Goal: Transaction & Acquisition: Purchase product/service

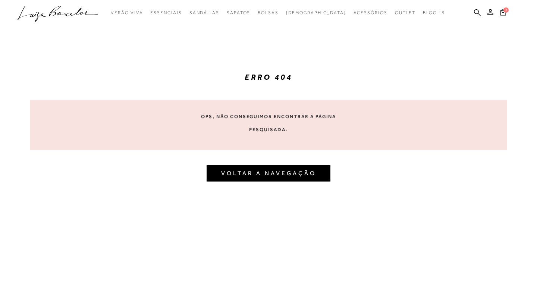
click at [503, 15] on icon at bounding box center [503, 12] width 6 height 7
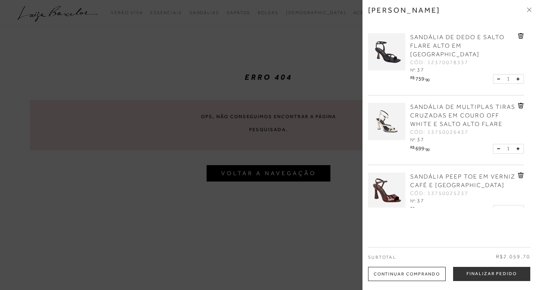
click at [529, 9] on icon at bounding box center [529, 9] width 4 height 4
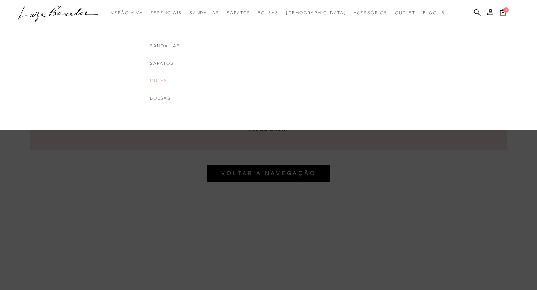
click at [175, 82] on link "Mules" at bounding box center [180, 81] width 60 height 6
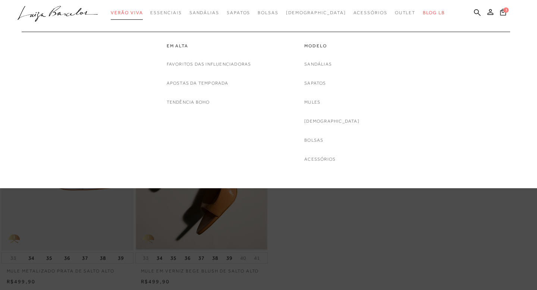
click at [143, 14] on span "Verão Viva" at bounding box center [127, 12] width 32 height 5
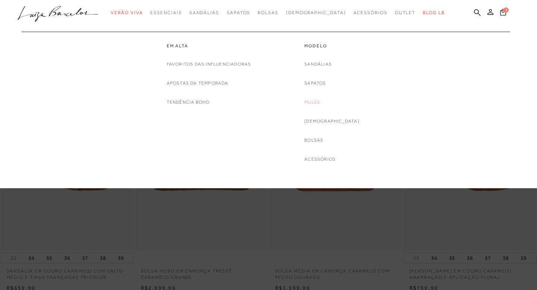
click at [320, 100] on link "Mules" at bounding box center [312, 102] width 16 height 8
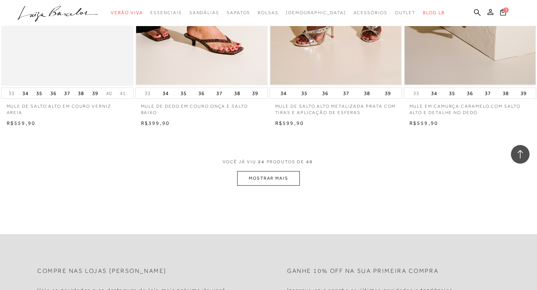
scroll to position [1503, 0]
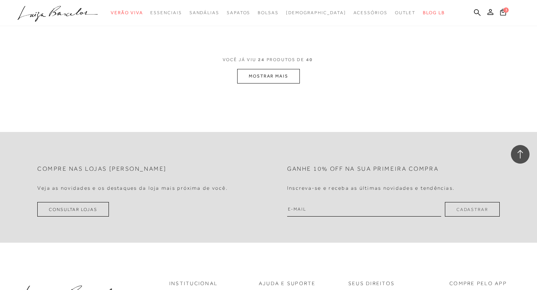
click at [269, 69] on button "MOSTRAR MAIS" at bounding box center [268, 76] width 63 height 15
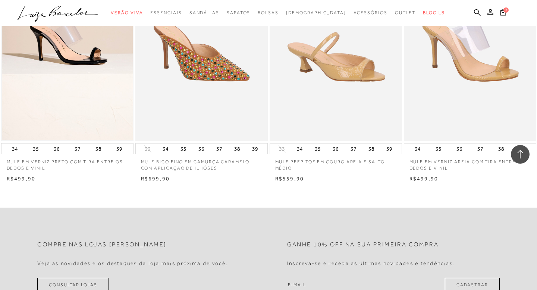
scroll to position [2361, 0]
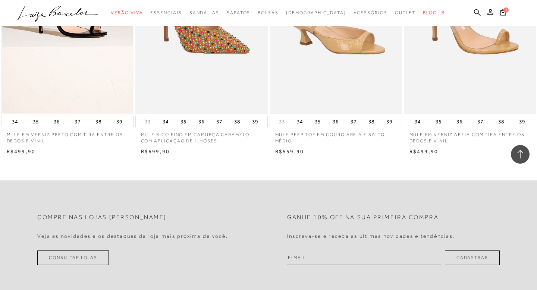
click at [83, 259] on link "Consultar Lojas" at bounding box center [73, 258] width 72 height 15
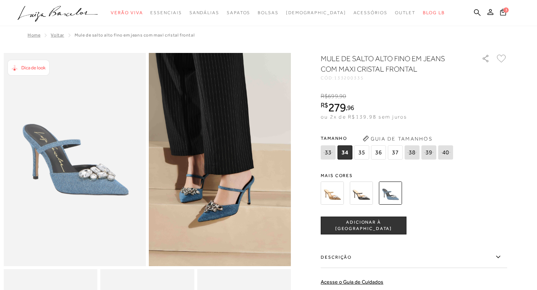
click at [391, 153] on span "37" at bounding box center [395, 152] width 15 height 14
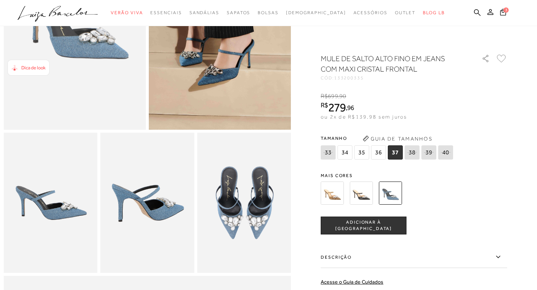
scroll to position [137, 0]
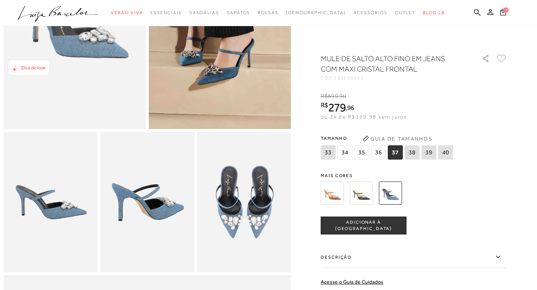
click at [354, 224] on span "ADICIONAR À [GEOGRAPHIC_DATA]" at bounding box center [363, 225] width 85 height 13
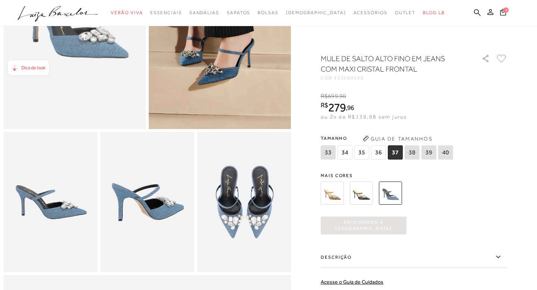
scroll to position [0, 0]
click at [508, 9] on span "4" at bounding box center [506, 9] width 5 height 5
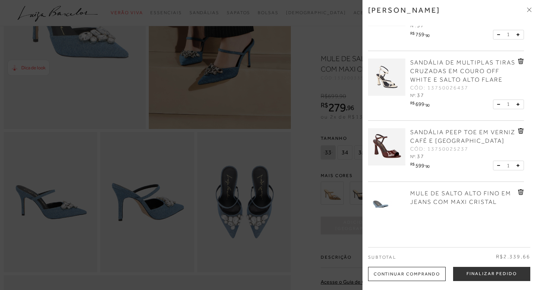
scroll to position [84, 0]
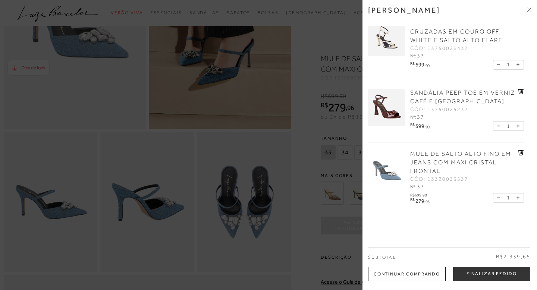
click at [521, 90] on icon at bounding box center [521, 91] width 1 height 3
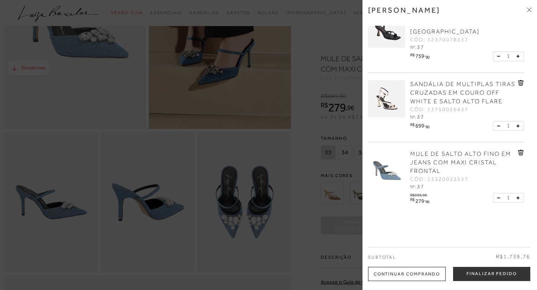
click at [520, 80] on icon at bounding box center [521, 83] width 6 height 6
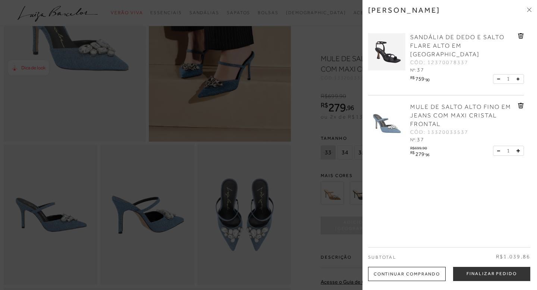
scroll to position [123, 0]
click at [520, 36] on icon at bounding box center [520, 36] width 1 height 3
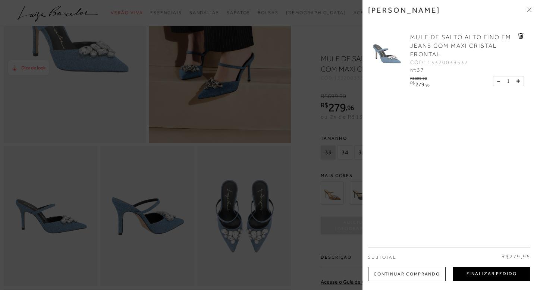
click at [497, 275] on button "Finalizar Pedido" at bounding box center [491, 274] width 77 height 14
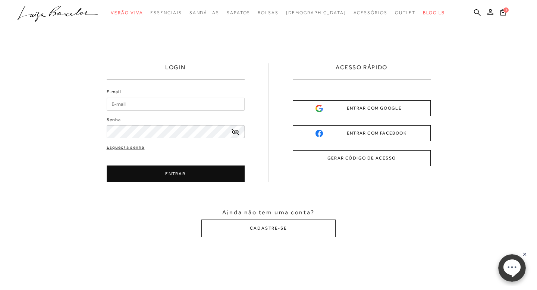
click at [217, 105] on input "E-mail" at bounding box center [176, 104] width 138 height 13
type input "[EMAIL_ADDRESS][DOMAIN_NAME]"
click at [235, 131] on icon at bounding box center [235, 132] width 7 height 6
click at [399, 110] on div "ENTRAR COM GOOGLE" at bounding box center [362, 108] width 93 height 8
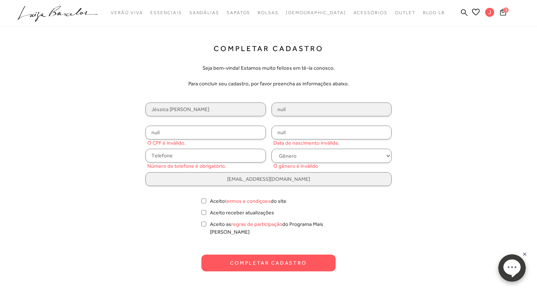
scroll to position [2, 0]
click at [223, 125] on input "null" at bounding box center [205, 132] width 120 height 14
click at [207, 128] on input "null" at bounding box center [205, 132] width 120 height 14
type input "047.324.651-10"
click at [295, 136] on input "null" at bounding box center [332, 132] width 120 height 14
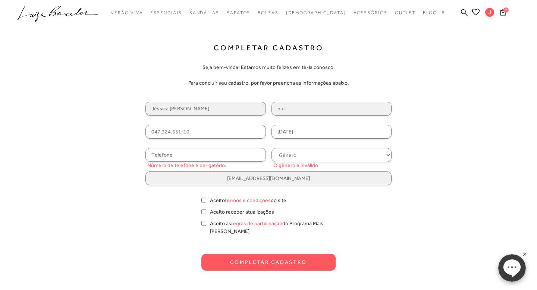
type input "09/03/1994"
click at [225, 145] on div "Jéssica Lillian null 047.324.651-10 09/03/1994 Número de telefone é obrigatório…" at bounding box center [268, 144] width 246 height 84
click at [225, 151] on input "text" at bounding box center [205, 155] width 120 height 14
type input "(61) 99328-9946"
click at [325, 153] on select "Gênero Feminino Masculino" at bounding box center [332, 155] width 120 height 14
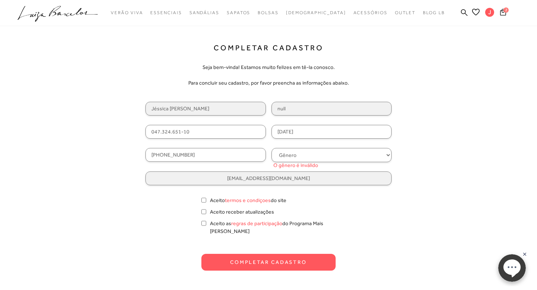
select select
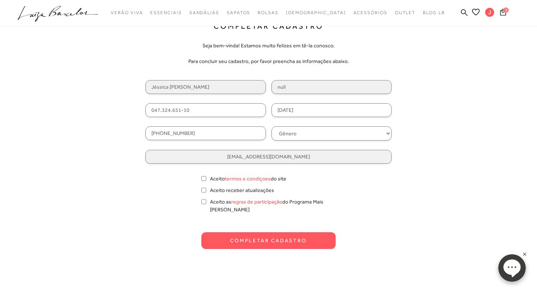
scroll to position [24, 0]
click at [204, 179] on input "Aceito termos e condiçoes do site" at bounding box center [203, 177] width 5 height 7
checkbox input "true"
click at [202, 191] on input "Aceito receber atualizações" at bounding box center [203, 189] width 5 height 7
checkbox input "true"
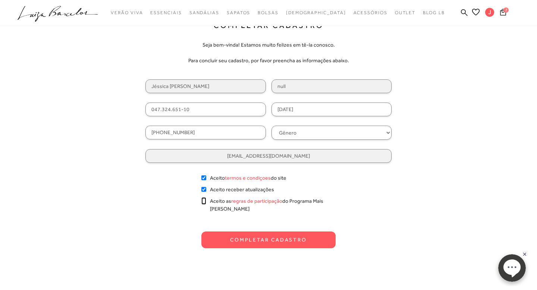
click at [203, 201] on input "Aceito as regras de participação do Programa Mais Luiza" at bounding box center [203, 200] width 5 height 7
checkbox input "true"
click at [252, 238] on button "Completar Cadastro" at bounding box center [268, 240] width 134 height 17
click at [257, 232] on button "Completar Cadastro" at bounding box center [268, 240] width 134 height 17
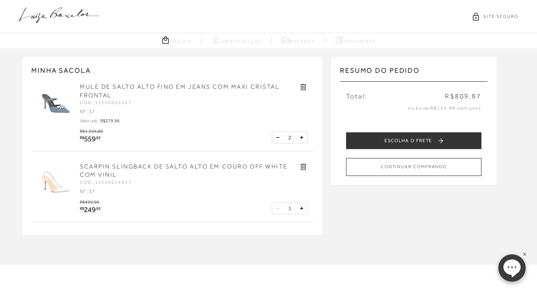
click at [275, 138] on button at bounding box center [277, 137] width 7 height 7
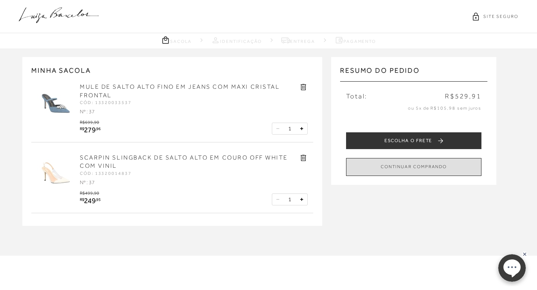
click at [415, 167] on button "CONTINUAR COMPRANDO" at bounding box center [413, 167] width 135 height 18
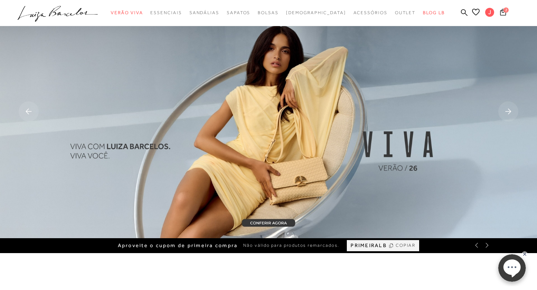
scroll to position [7, 0]
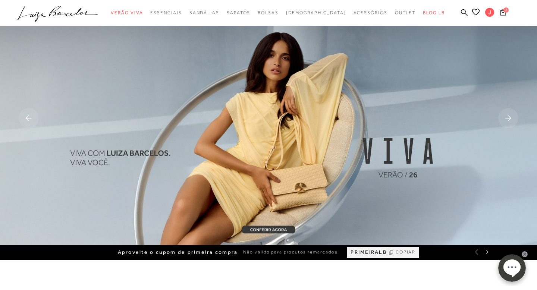
click at [503, 11] on icon at bounding box center [503, 12] width 6 height 7
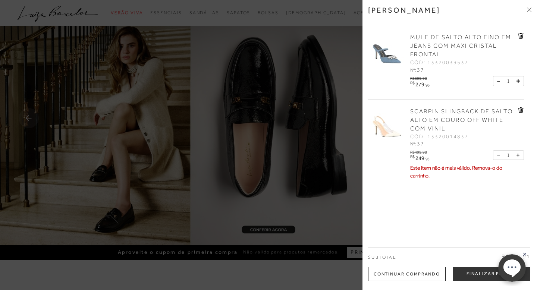
click at [522, 110] on icon at bounding box center [521, 110] width 6 height 6
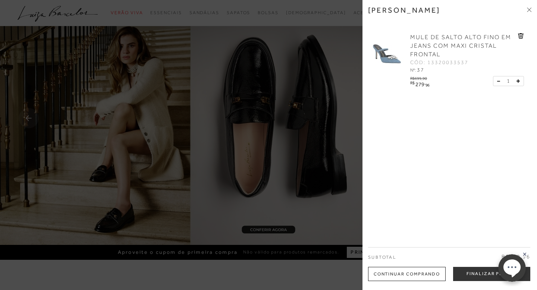
click at [492, 275] on body "0 .st0{fill:#3c3c3b;} .st1{opacity:0.2;} .st2{fill:#231F20;} .st3{fill:#FFFFFF;…" at bounding box center [511, 268] width 43 height 37
click at [483, 278] on button "Finalizar Pedido" at bounding box center [491, 274] width 77 height 14
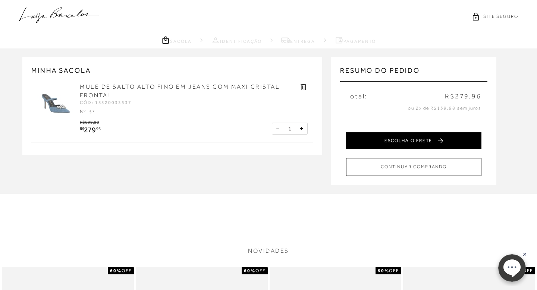
click at [418, 137] on button "ESCOLHA O FRETE" at bounding box center [413, 140] width 135 height 17
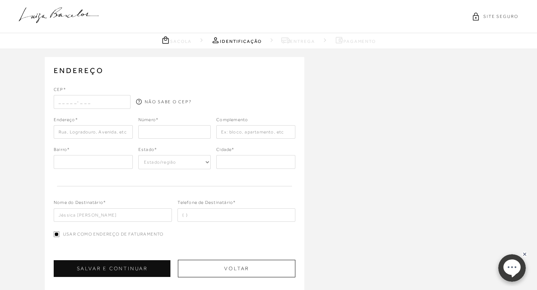
type input "(61) 99328-9946"
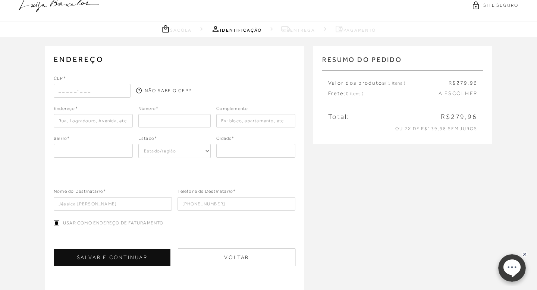
scroll to position [21, 0]
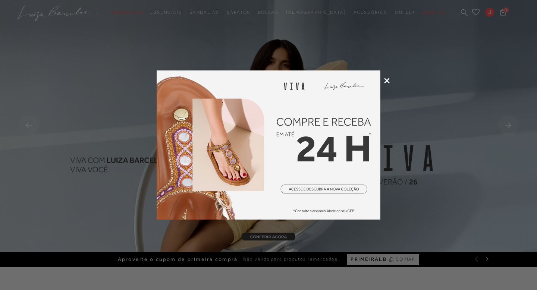
click at [387, 79] on icon at bounding box center [387, 81] width 6 height 6
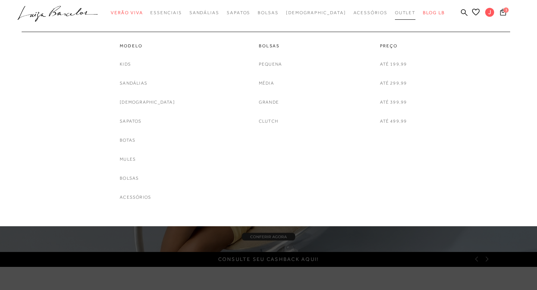
click at [396, 12] on span "Outlet" at bounding box center [405, 12] width 21 height 5
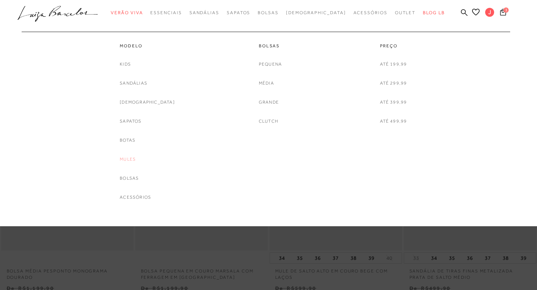
click at [136, 158] on link "Mules" at bounding box center [128, 160] width 16 height 8
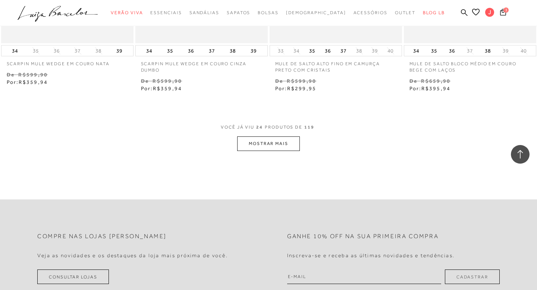
scroll to position [1484, 0]
click at [262, 147] on button "MOSTRAR MAIS" at bounding box center [268, 142] width 63 height 15
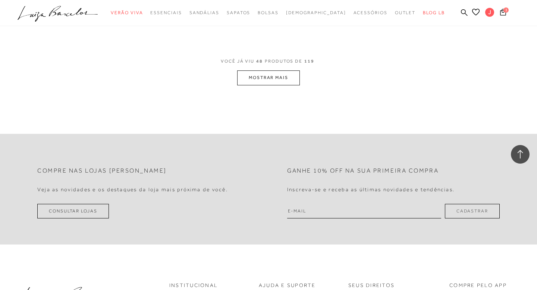
scroll to position [3082, 0]
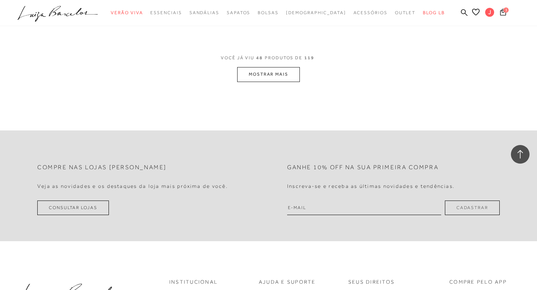
click at [265, 74] on button "MOSTRAR MAIS" at bounding box center [268, 74] width 63 height 15
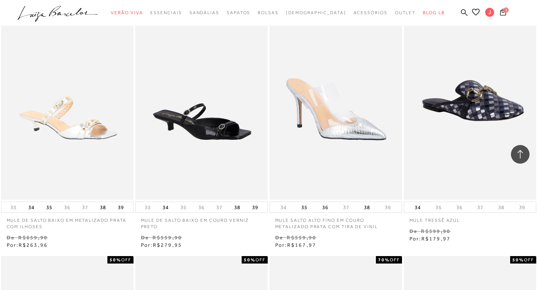
click at [265, 74] on img at bounding box center [202, 100] width 132 height 199
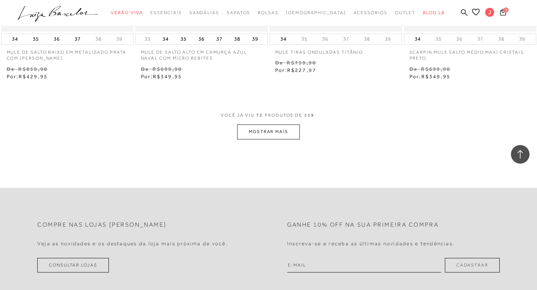
scroll to position [4558, 0]
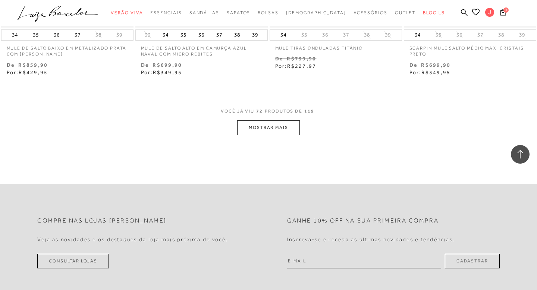
click at [284, 126] on button "MOSTRAR MAIS" at bounding box center [268, 127] width 63 height 15
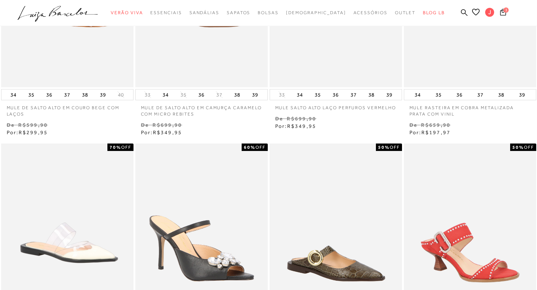
scroll to position [0, 0]
